Goal: Information Seeking & Learning: Find specific fact

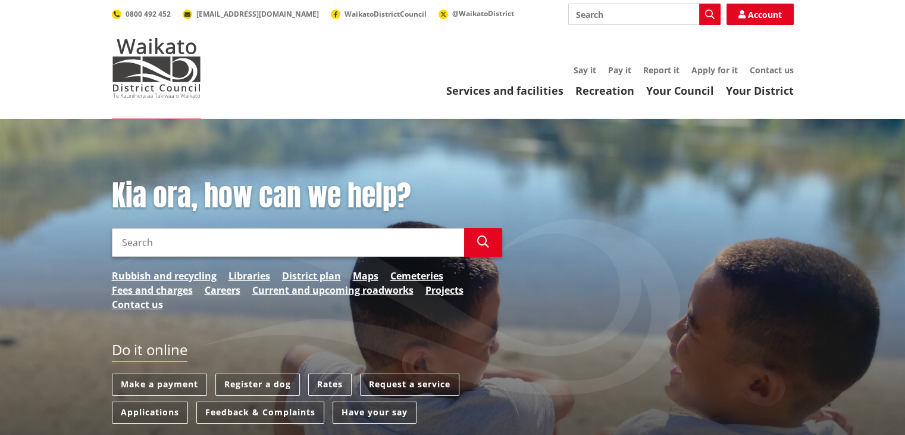
click at [369, 243] on input "Search" at bounding box center [288, 242] width 352 height 29
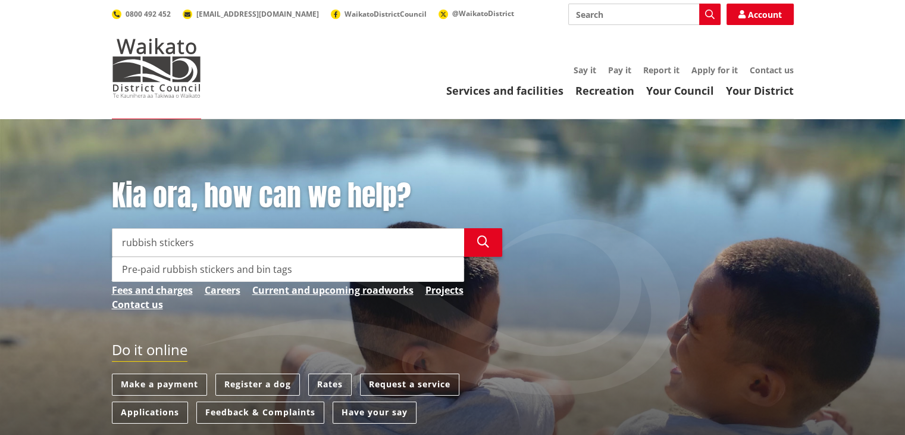
click at [327, 273] on div "Pre-paid rubbish stickers and bin tags" at bounding box center [288, 269] width 351 height 24
click at [160, 267] on div "Pre-paid rubbish stickers and bin tags" at bounding box center [288, 269] width 351 height 24
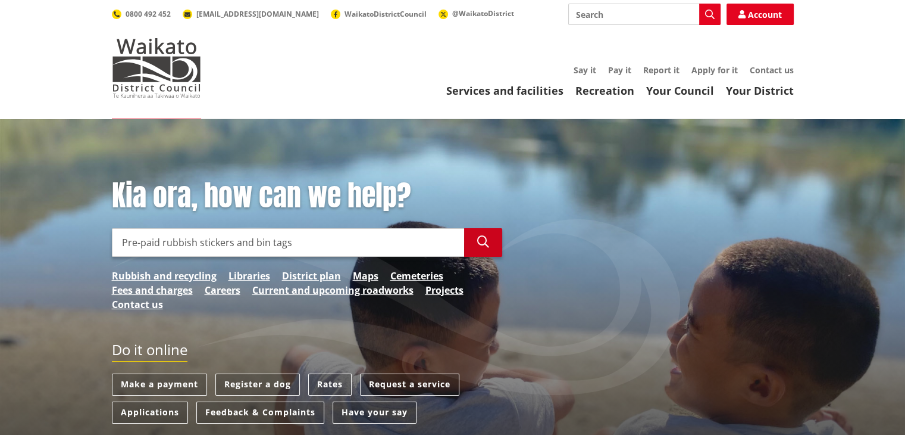
type input "Pre-paid rubbish stickers and bin tags"
click at [478, 236] on icon "button" at bounding box center [483, 242] width 12 height 12
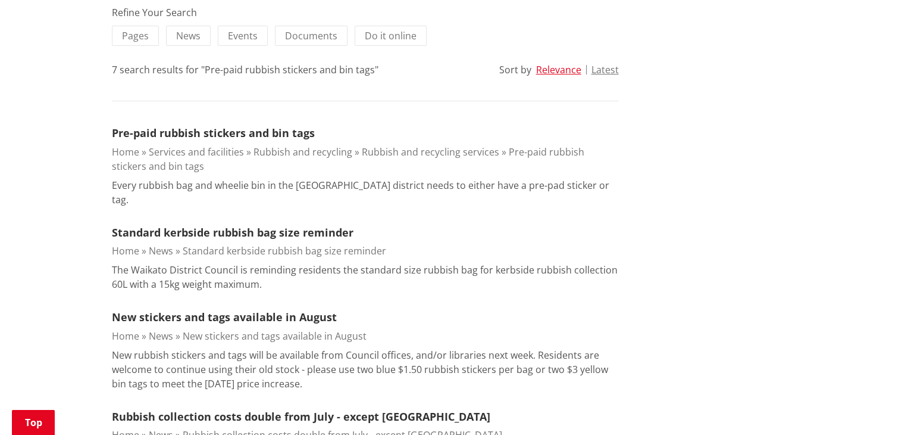
scroll to position [298, 0]
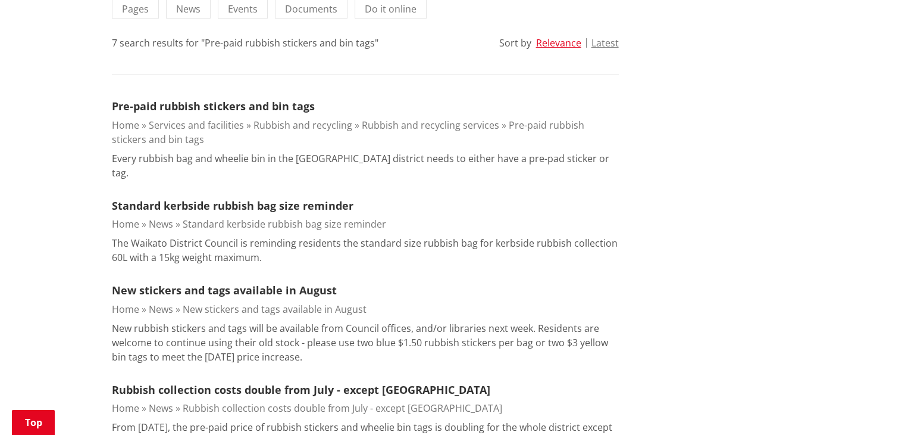
drag, startPoint x: 205, startPoint y: 92, endPoint x: 203, endPoint y: 98, distance: 6.2
click at [205, 95] on div "Refine Your Search Pages News Events Documents Do it online 7 search results fo…" at bounding box center [365, 329] width 507 height 700
click at [200, 104] on link "Pre-paid rubbish stickers and bin tags" at bounding box center [213, 106] width 203 height 14
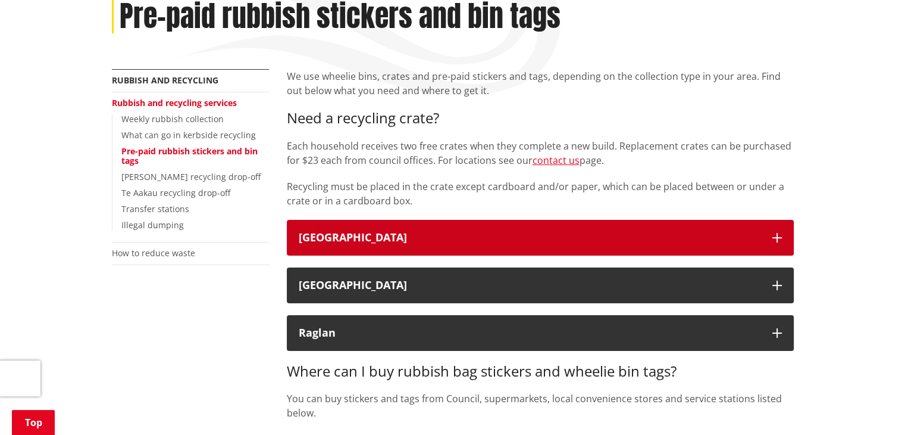
scroll to position [179, 0]
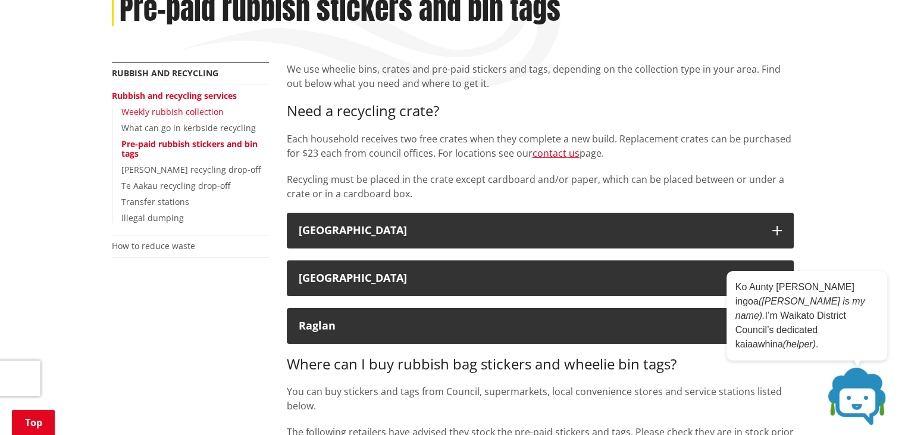
click at [196, 108] on link "Weekly rubbish collection" at bounding box center [172, 111] width 102 height 11
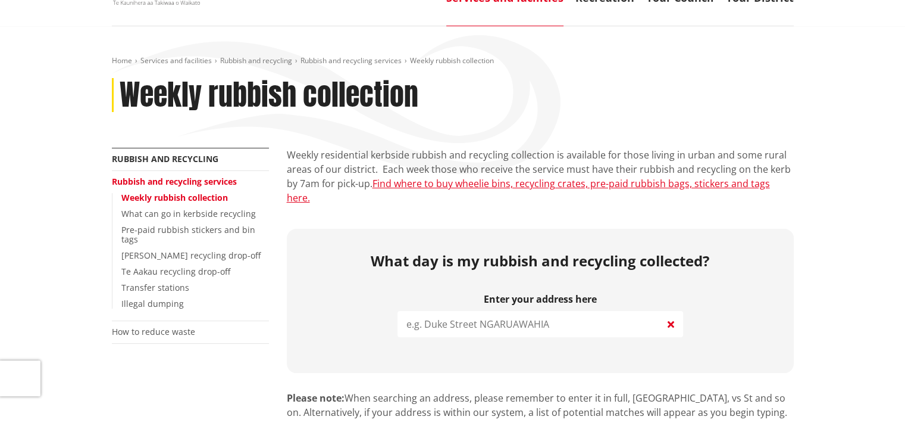
scroll to position [119, 0]
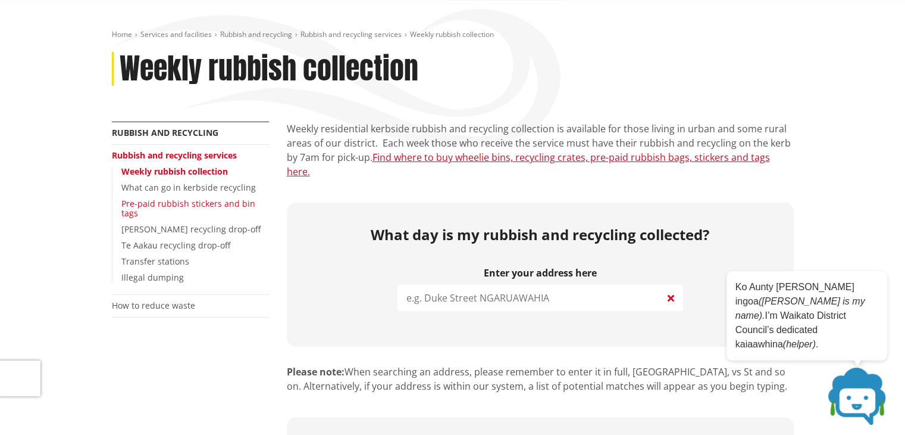
click at [139, 207] on link "Pre-paid rubbish stickers and bin tags" at bounding box center [188, 208] width 134 height 21
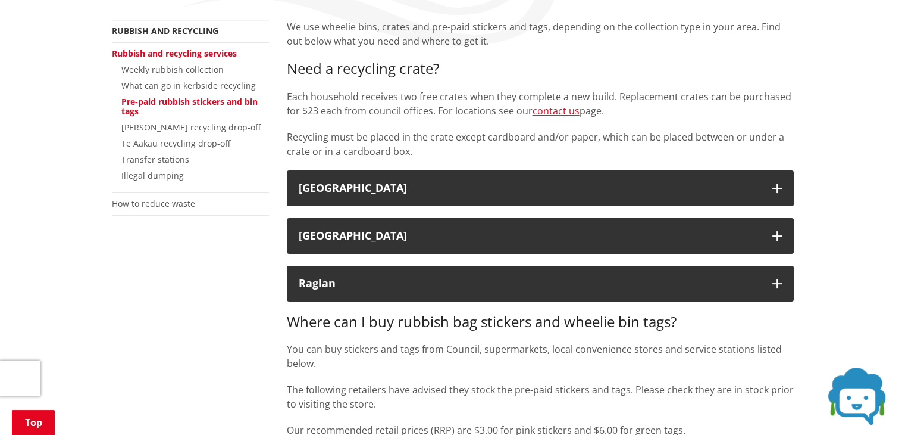
scroll to position [238, 0]
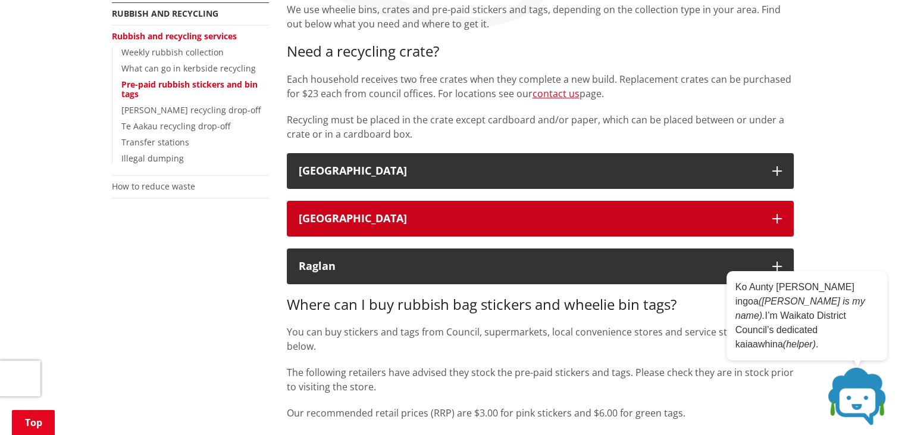
click at [436, 213] on div "[GEOGRAPHIC_DATA]" at bounding box center [530, 219] width 462 height 12
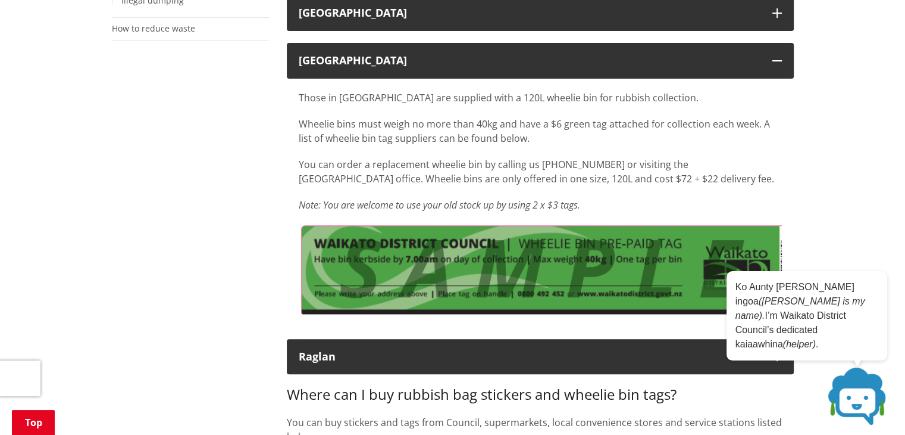
scroll to position [417, 0]
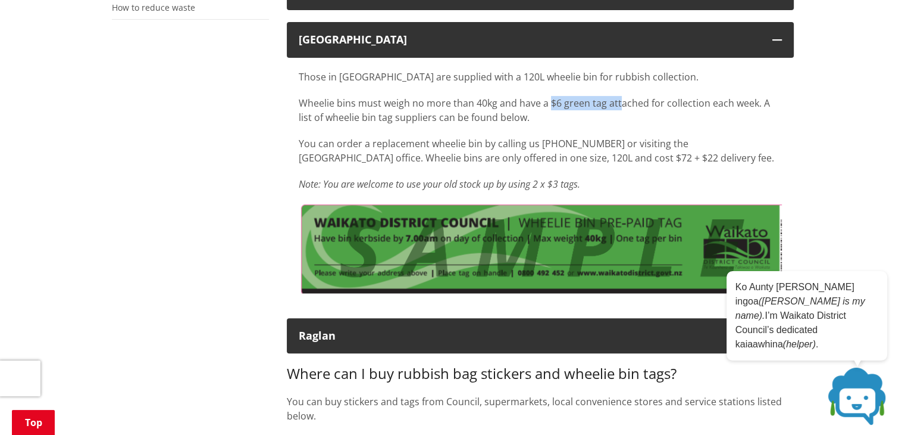
drag, startPoint x: 555, startPoint y: 103, endPoint x: 617, endPoint y: 98, distance: 62.1
click at [617, 98] on p "Wheelie bins must weigh no more than 40kg and have a $6 green tag attached for …" at bounding box center [540, 110] width 483 height 29
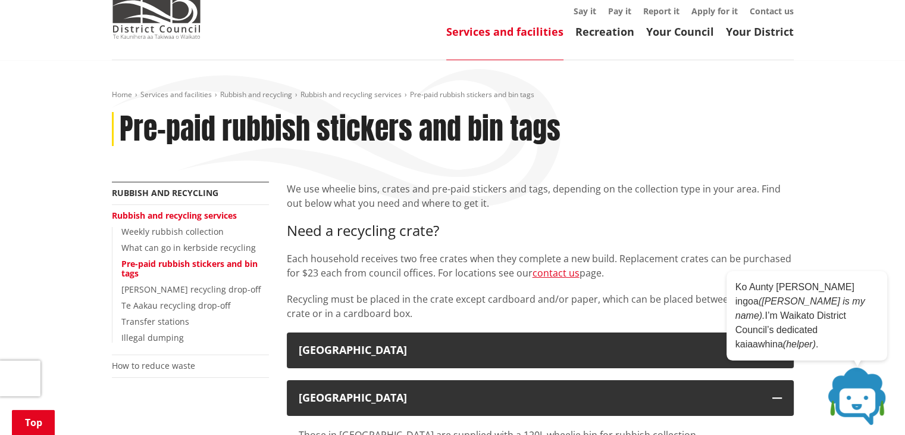
scroll to position [0, 0]
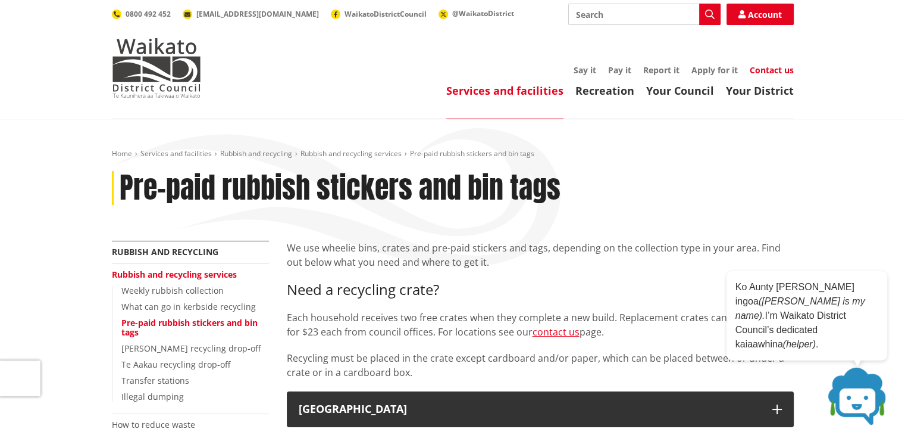
click at [770, 67] on link "Contact us" at bounding box center [772, 69] width 44 height 11
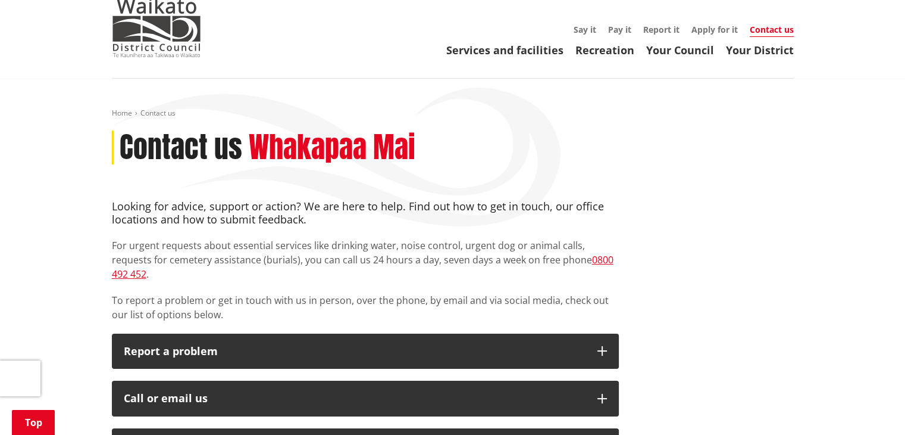
scroll to position [179, 0]
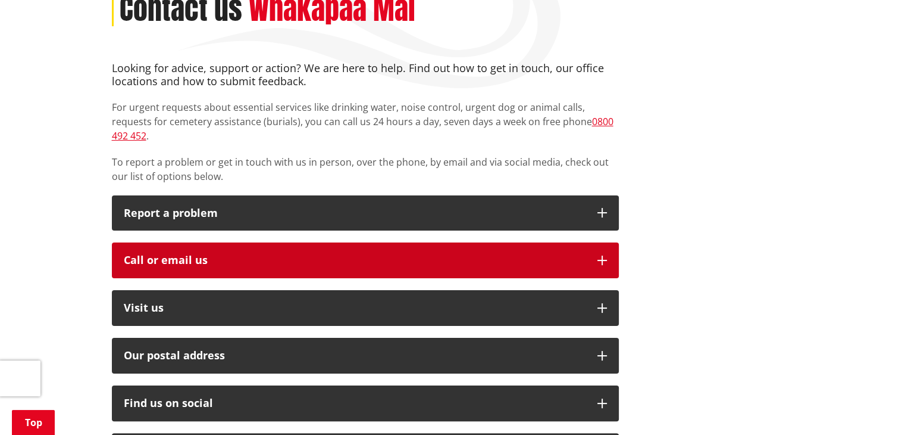
click at [176, 254] on div "Call or email us" at bounding box center [355, 260] width 462 height 12
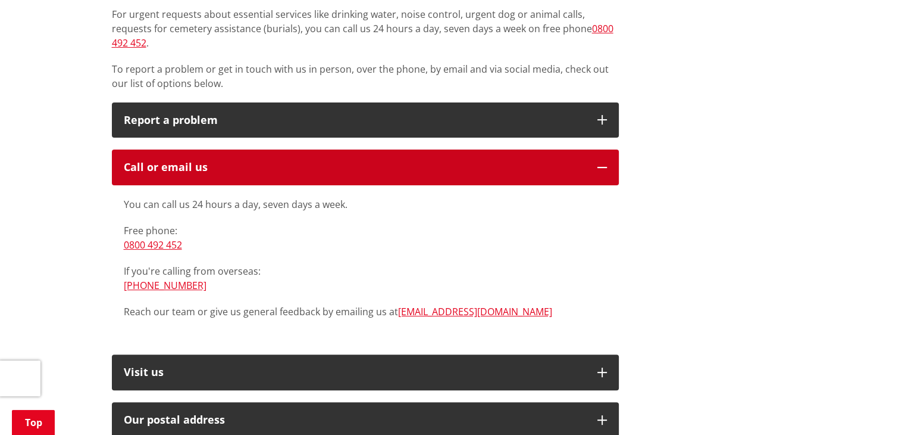
scroll to position [298, 0]
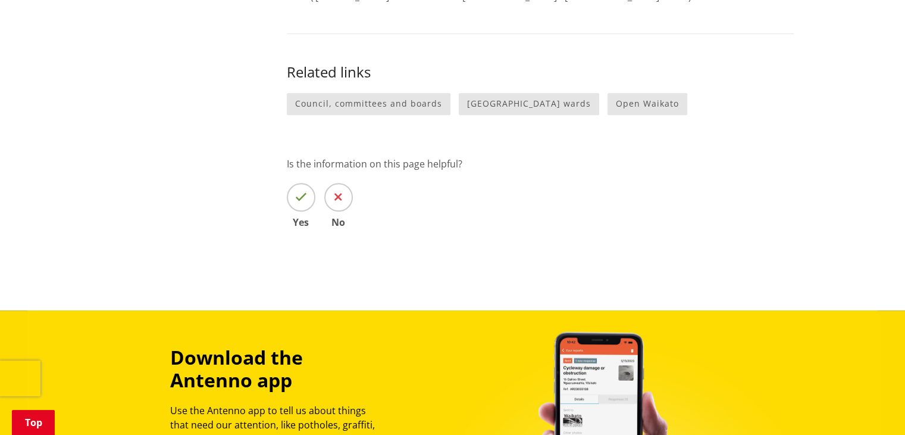
scroll to position [953, 0]
